Goal: Information Seeking & Learning: Learn about a topic

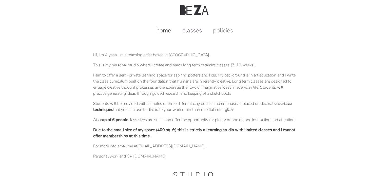
click at [184, 32] on link "classes" at bounding box center [192, 30] width 30 height 8
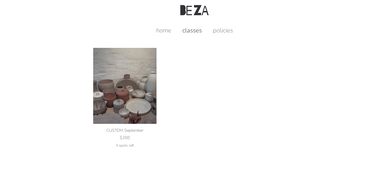
click at [132, 90] on img at bounding box center [124, 86] width 63 height 76
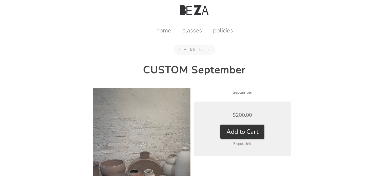
click at [177, 113] on img at bounding box center [141, 168] width 97 height 161
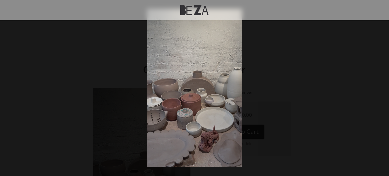
click at [118, 92] on div at bounding box center [194, 88] width 389 height 176
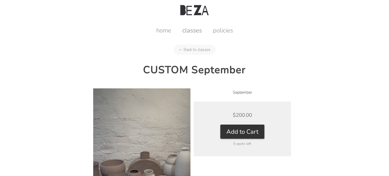
click at [191, 28] on link "classes" at bounding box center [192, 30] width 30 height 8
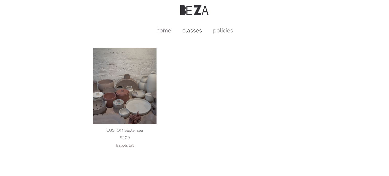
click at [169, 29] on link "home" at bounding box center [163, 30] width 25 height 8
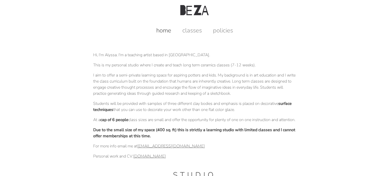
click at [220, 26] on div "home classes policies" at bounding box center [194, 27] width 376 height 14
click at [219, 31] on link "policies" at bounding box center [223, 30] width 30 height 8
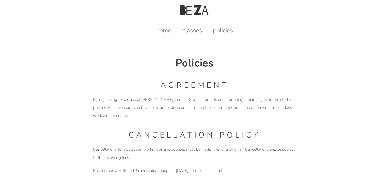
click at [187, 31] on link "classes" at bounding box center [192, 30] width 30 height 8
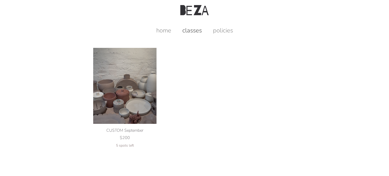
click at [136, 85] on img at bounding box center [124, 86] width 63 height 76
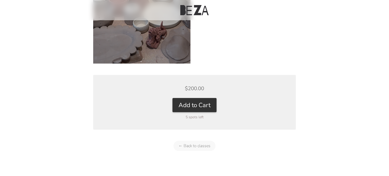
scroll to position [206, 0]
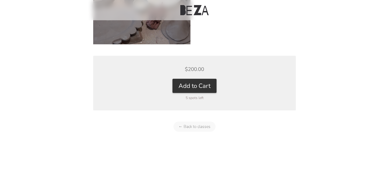
click at [180, 126] on link "← Back to classes" at bounding box center [194, 126] width 42 height 10
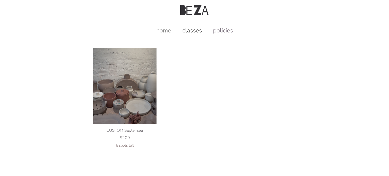
click at [216, 29] on link "policies" at bounding box center [223, 30] width 30 height 8
